Goal: Task Accomplishment & Management: Manage account settings

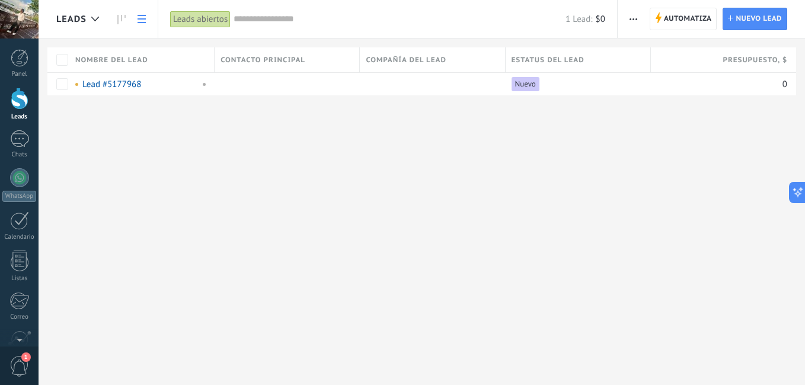
scroll to position [18, 0]
click at [14, 100] on div at bounding box center [20, 99] width 18 height 22
click at [94, 63] on span "Nombre del lead" at bounding box center [111, 60] width 73 height 11
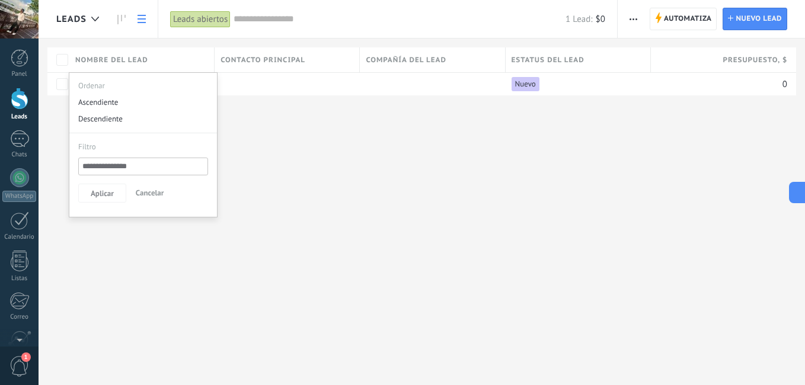
click at [307, 174] on div "Leads Automatiza Nueva difusión Editar embudo Imprimir Ajustes de la lista Impo…" at bounding box center [422, 192] width 767 height 385
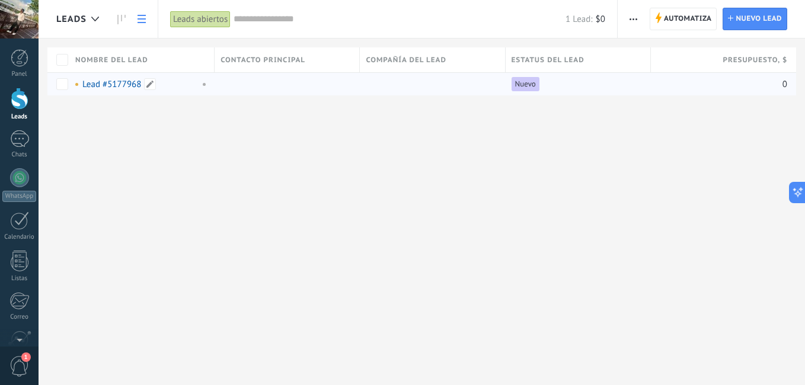
click at [128, 82] on link "Lead #5177968" at bounding box center [111, 84] width 59 height 11
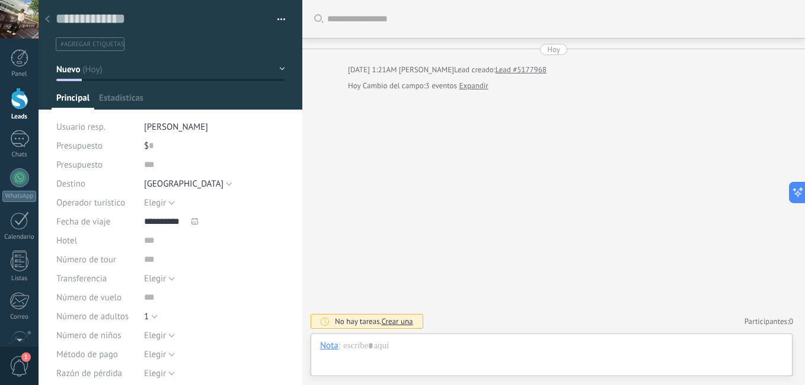
type textarea "**********"
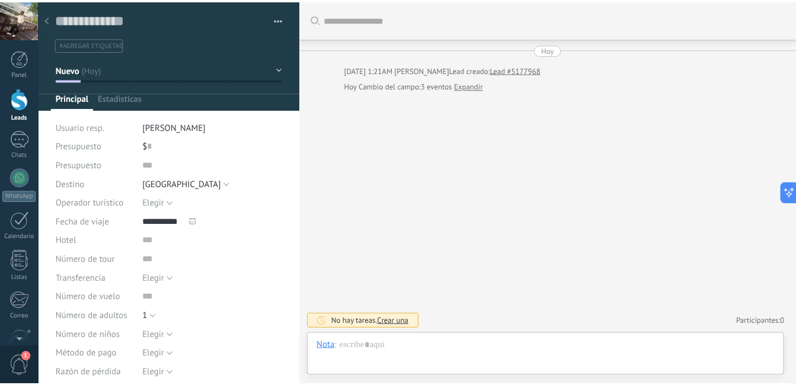
scroll to position [18, 0]
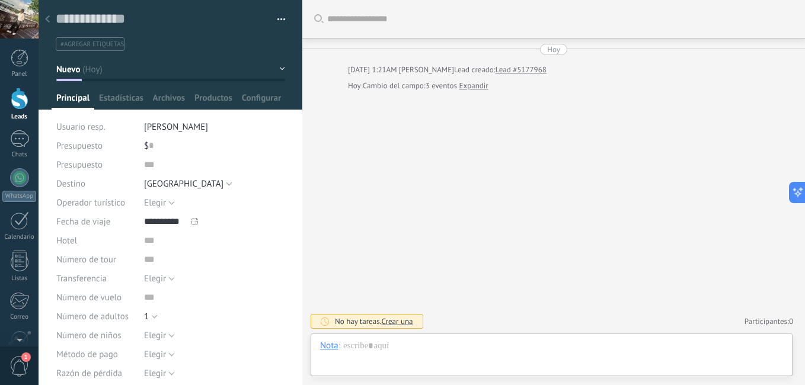
click at [19, 108] on div at bounding box center [20, 99] width 18 height 22
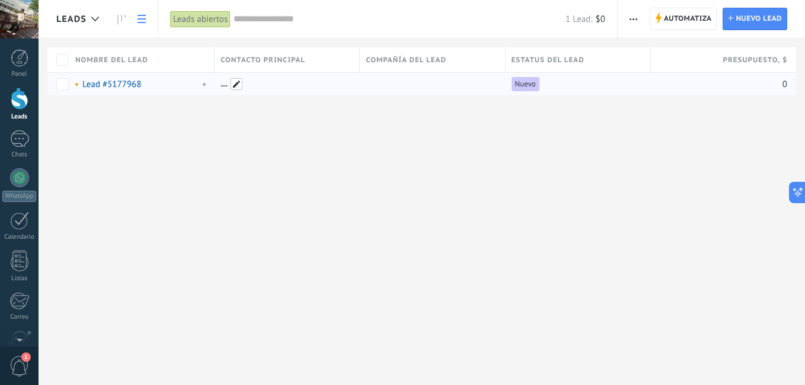
click at [235, 82] on span at bounding box center [237, 84] width 12 height 12
click at [404, 169] on div "Leads Automatiza Nueva difusión Editar embudo Imprimir Ajustes de la lista Impo…" at bounding box center [422, 192] width 767 height 385
click at [551, 58] on span "Estatus del lead" at bounding box center [548, 60] width 73 height 11
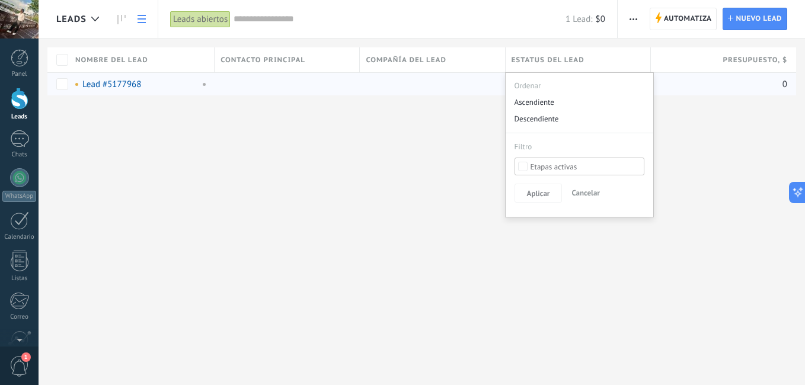
click at [448, 51] on div "Compañía del lead" at bounding box center [432, 59] width 145 height 25
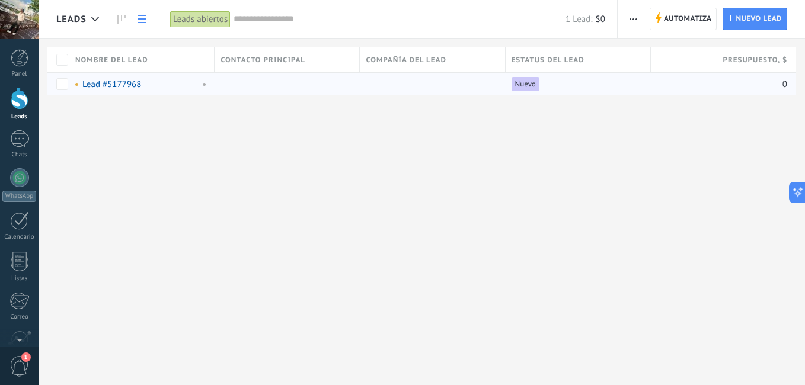
click at [141, 21] on icon at bounding box center [142, 19] width 8 height 8
click at [24, 53] on div at bounding box center [20, 58] width 18 height 18
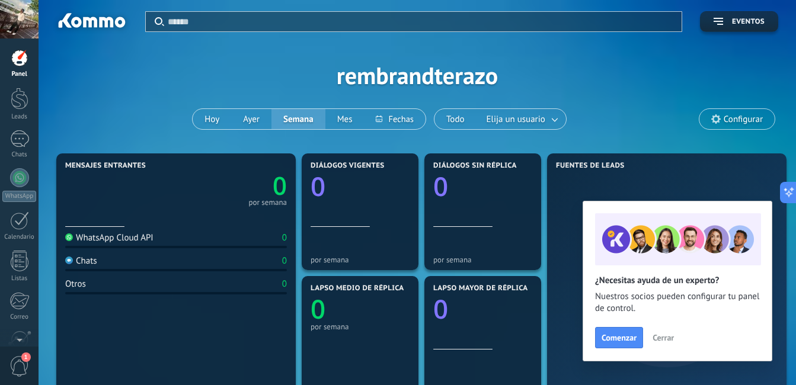
click at [738, 118] on span "Configurar" at bounding box center [743, 119] width 39 height 10
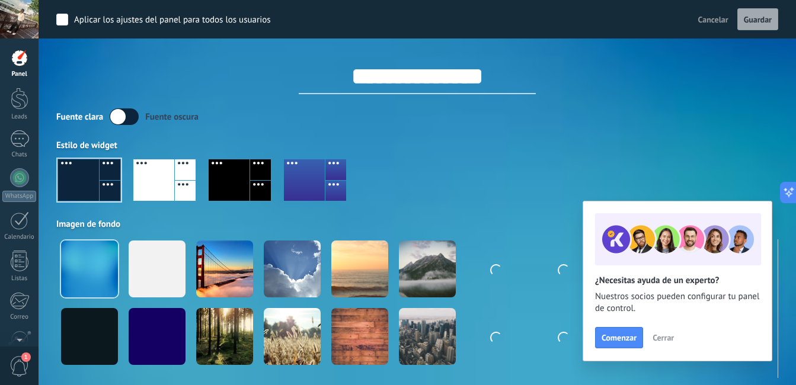
click at [133, 120] on label at bounding box center [124, 117] width 29 height 17
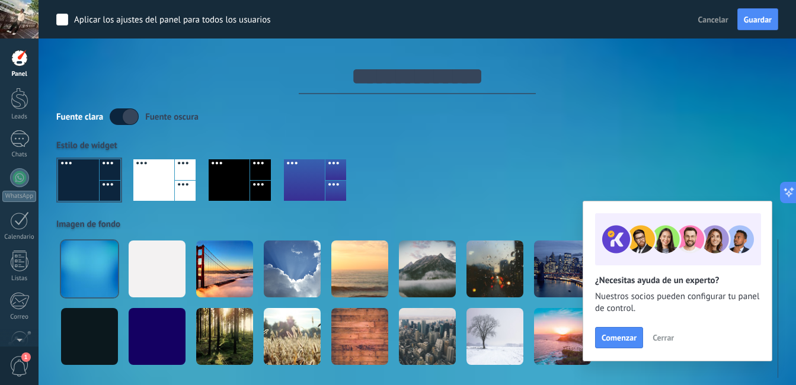
click at [132, 116] on label at bounding box center [124, 117] width 29 height 17
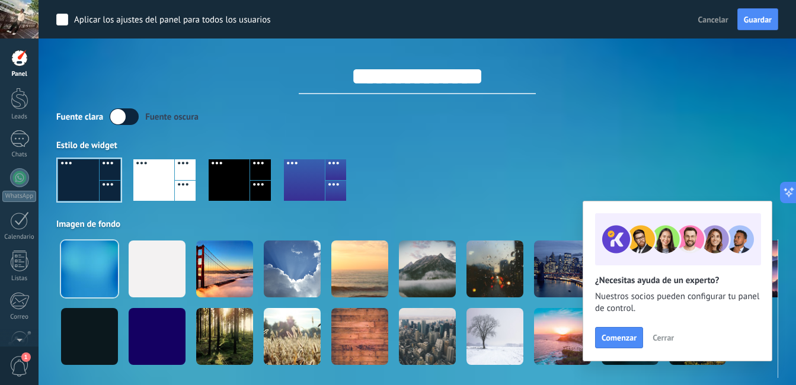
click at [225, 184] on div at bounding box center [229, 181] width 41 height 42
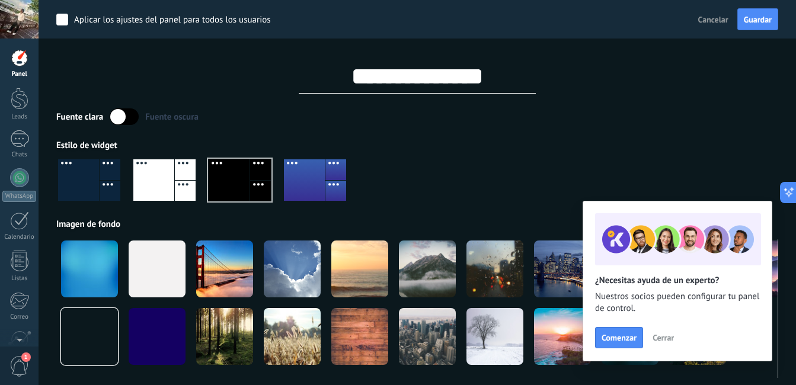
click at [658, 340] on span "Cerrar" at bounding box center [663, 338] width 21 height 8
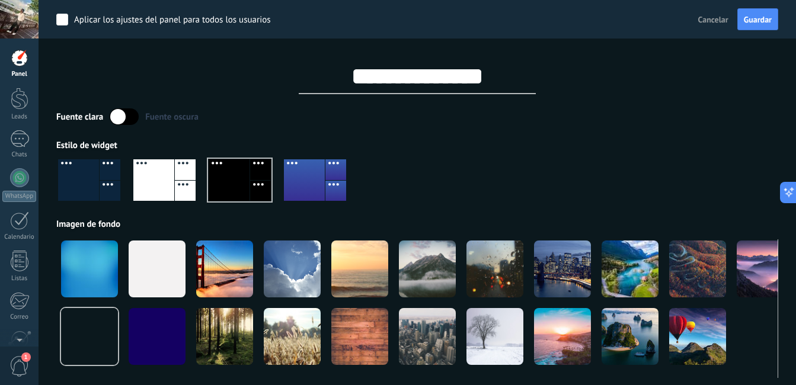
drag, startPoint x: 795, startPoint y: 104, endPoint x: 801, endPoint y: 132, distance: 27.9
click at [796, 132] on html ".abccls-1,.abccls-2{fill-rule:evenodd}.abccls-2{fill:#fff} .abfcls-1{fill:none}…" at bounding box center [398, 192] width 796 height 385
drag, startPoint x: 801, startPoint y: 132, endPoint x: 741, endPoint y: 132, distance: 59.3
click at [741, 132] on div "Fuente [PERSON_NAME] oscura Estilo de widget Imagen de fondo" at bounding box center [417, 244] width 722 height 270
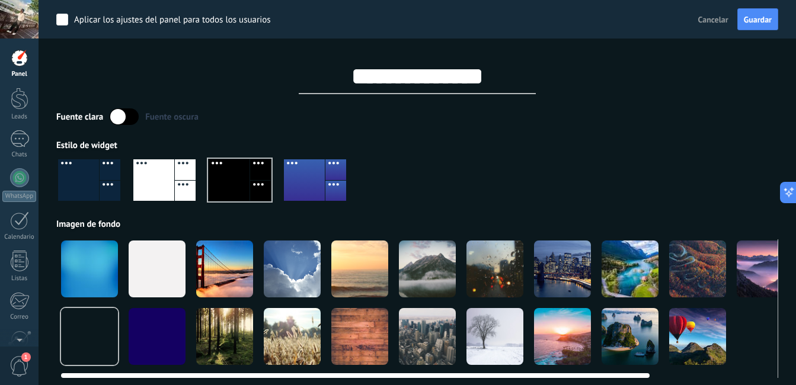
click at [143, 283] on div at bounding box center [157, 269] width 57 height 57
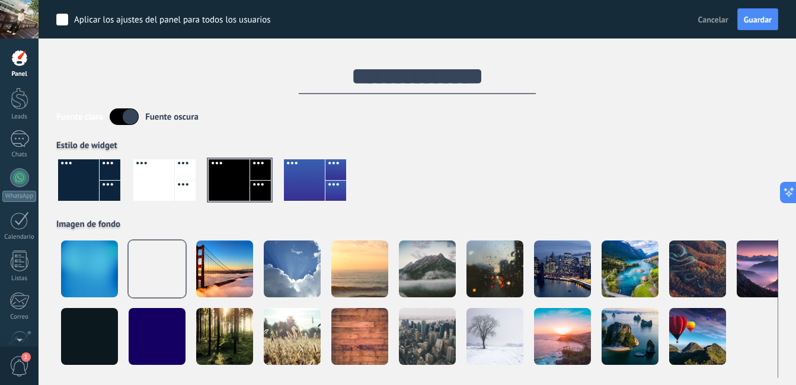
click at [237, 184] on div at bounding box center [240, 181] width 62 height 42
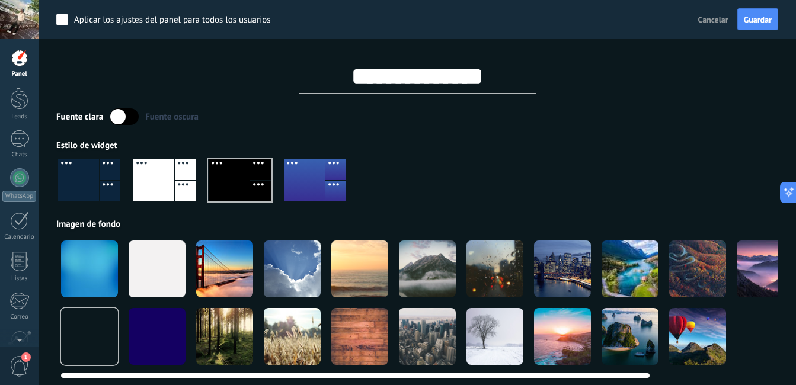
click at [173, 269] on div at bounding box center [157, 269] width 57 height 57
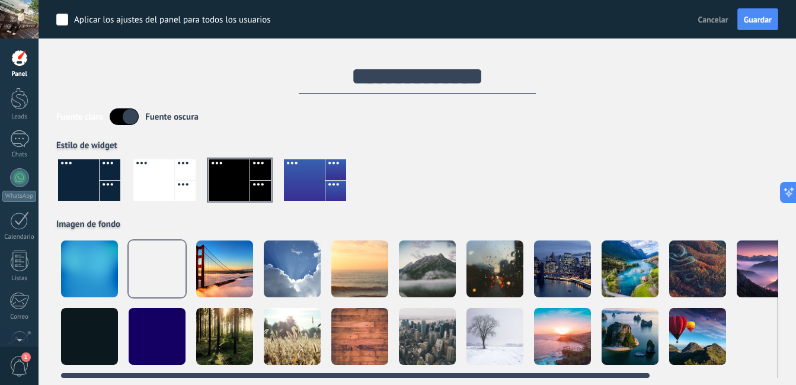
click at [484, 330] on div at bounding box center [495, 336] width 57 height 57
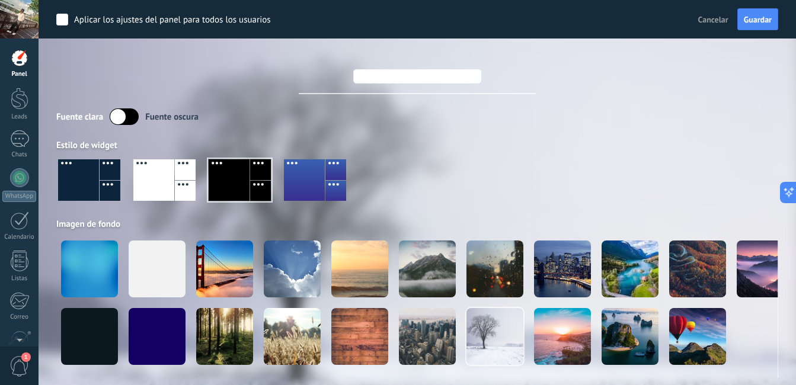
drag, startPoint x: 507, startPoint y: 373, endPoint x: 655, endPoint y: 374, distance: 147.7
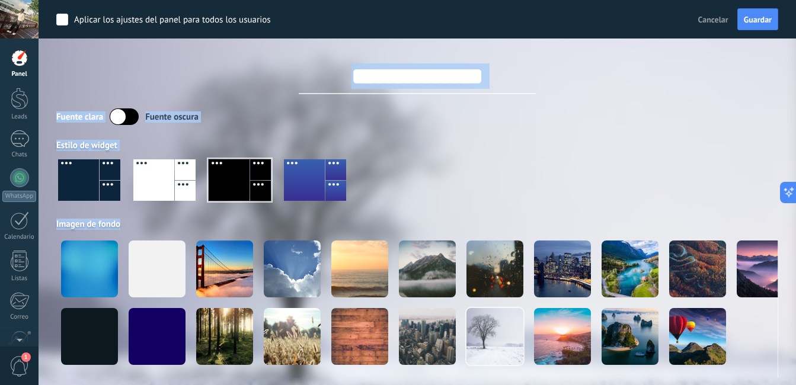
scroll to position [6, 0]
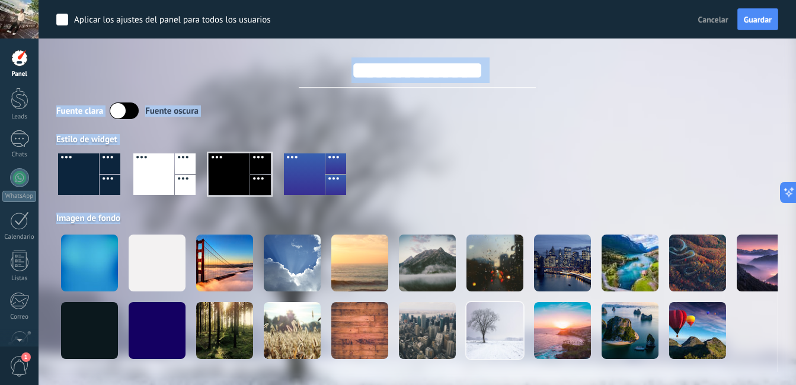
click at [560, 149] on div at bounding box center [417, 179] width 722 height 68
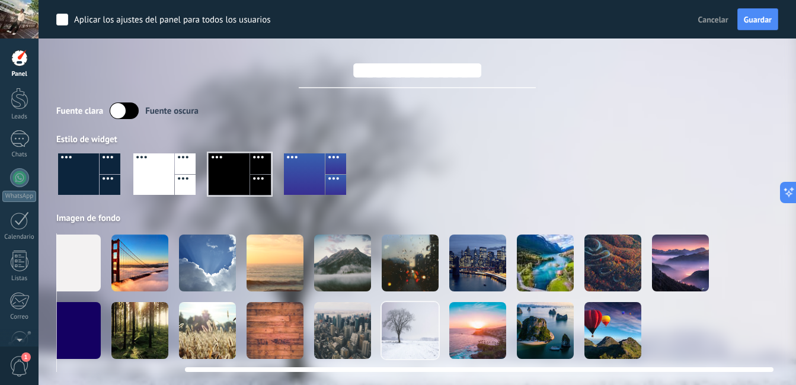
scroll to position [0, 152]
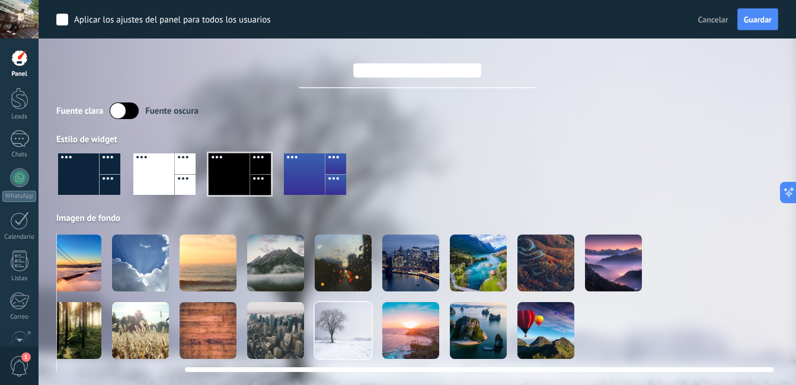
drag, startPoint x: 383, startPoint y: 371, endPoint x: 530, endPoint y: 355, distance: 147.3
click at [530, 355] on div at bounding box center [417, 303] width 722 height 139
click at [474, 266] on div at bounding box center [478, 263] width 57 height 57
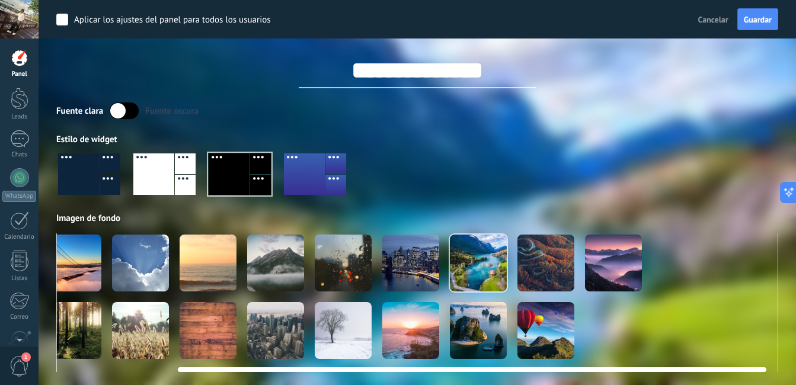
scroll to position [0, 143]
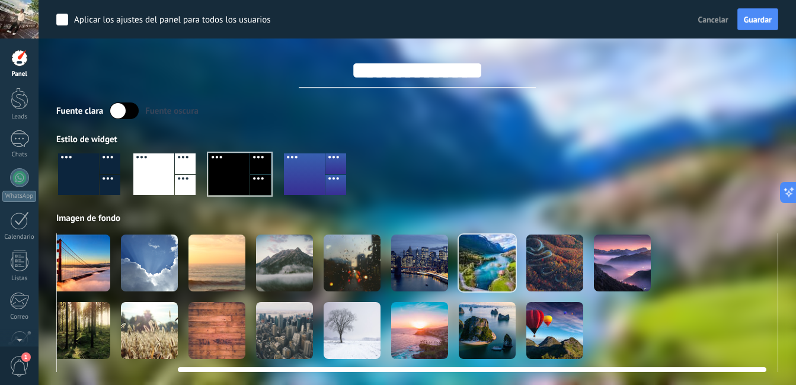
click at [334, 330] on div at bounding box center [352, 330] width 57 height 57
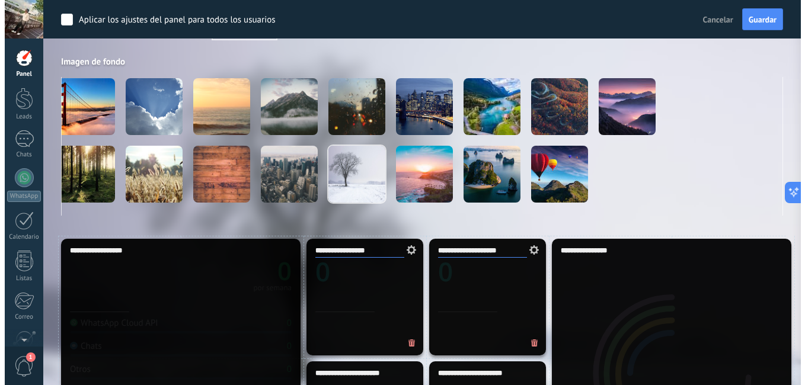
scroll to position [0, 0]
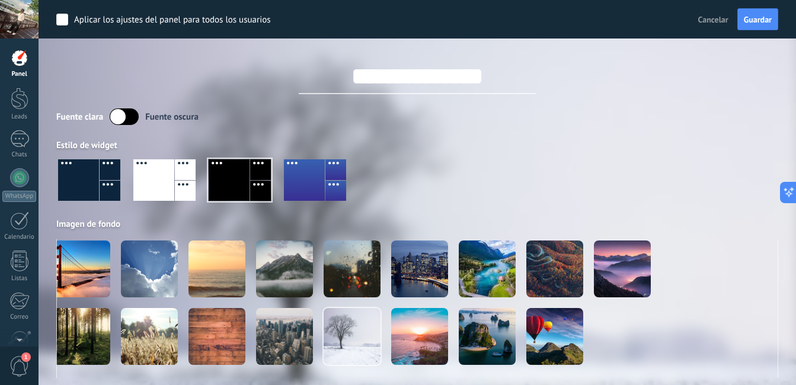
click at [514, 72] on input "**********" at bounding box center [417, 77] width 237 height 36
click at [506, 74] on input "**********" at bounding box center [417, 77] width 237 height 36
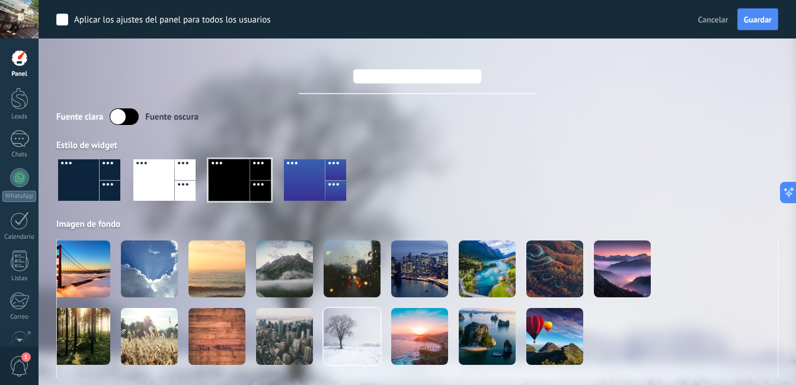
click at [506, 74] on input "**********" at bounding box center [417, 77] width 237 height 36
type input "*******"
click at [744, 25] on button "Guardar" at bounding box center [758, 19] width 41 height 23
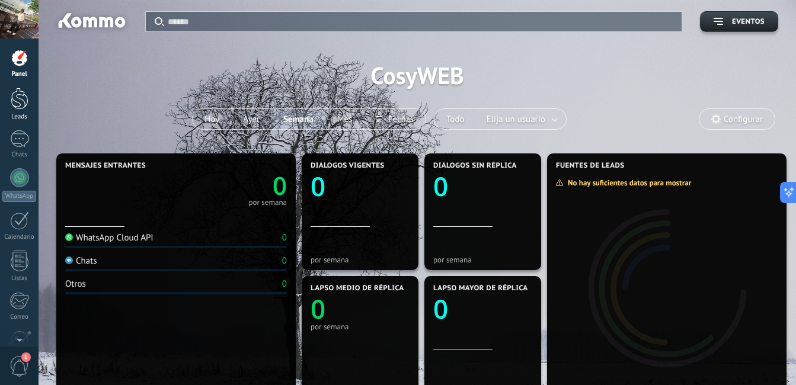
click at [15, 110] on link "Leads" at bounding box center [19, 104] width 39 height 33
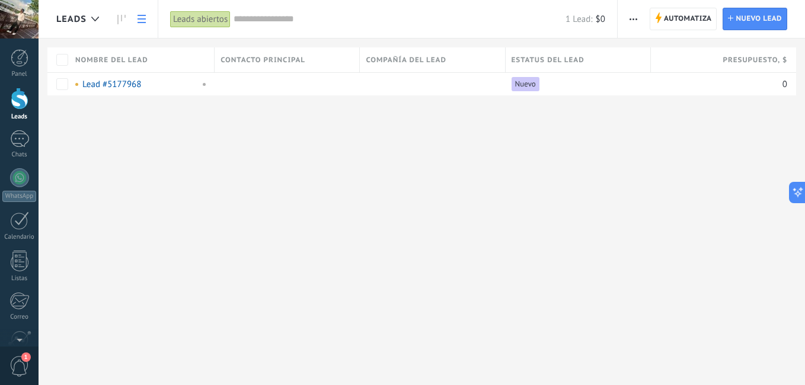
click at [24, 100] on div at bounding box center [20, 99] width 18 height 22
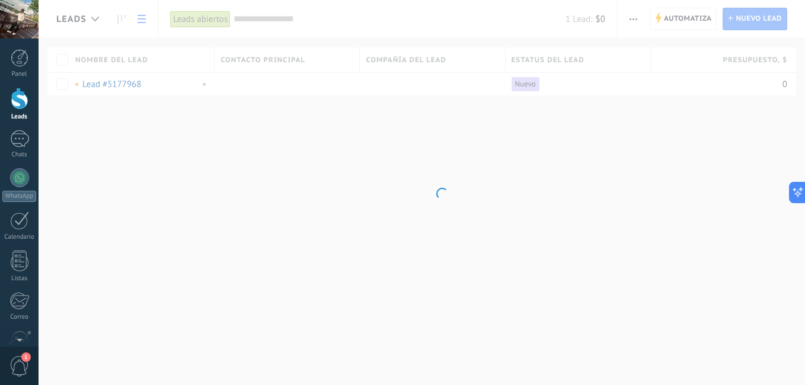
drag, startPoint x: 17, startPoint y: 99, endPoint x: 110, endPoint y: 126, distance: 97.4
click at [306, 170] on body ".abccls-1,.abccls-2{fill-rule:evenodd}.abccls-2{fill:#fff} .abfcls-1{fill:none}…" at bounding box center [402, 192] width 805 height 385
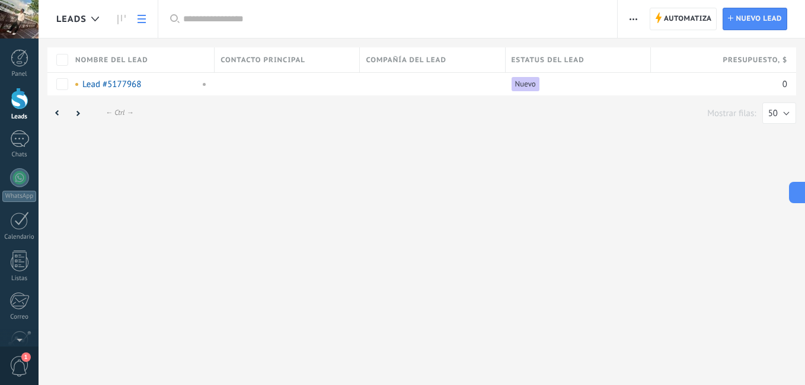
drag, startPoint x: 241, startPoint y: 168, endPoint x: 152, endPoint y: 187, distance: 90.9
click at [152, 187] on div "Leads Automatiza Nueva difusión Editar embudo [PERSON_NAME] de la lista Importa…" at bounding box center [422, 192] width 767 height 385
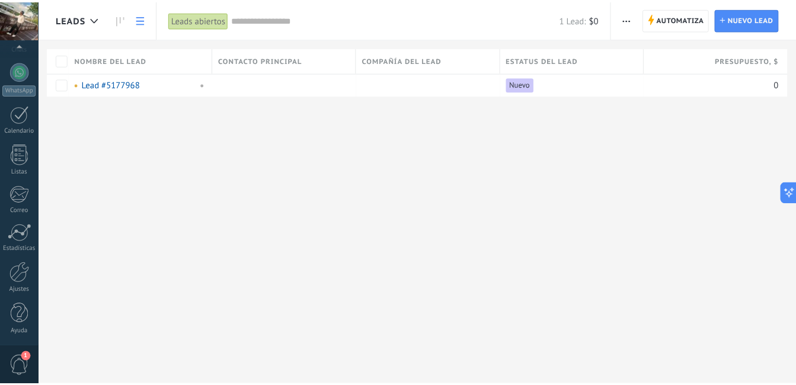
scroll to position [108, 0]
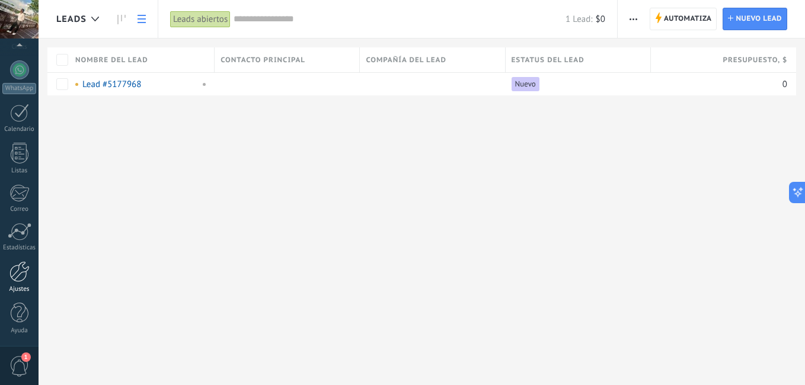
click at [21, 275] on div at bounding box center [19, 272] width 20 height 21
